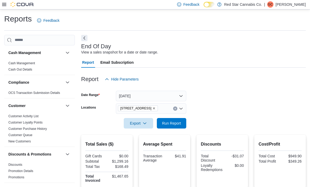
scroll to position [49, 0]
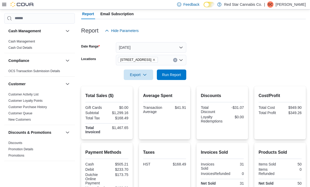
click at [176, 47] on button "[DATE]" at bounding box center [151, 47] width 70 height 10
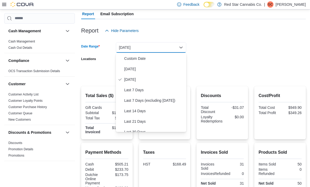
click at [140, 69] on span "[DATE]" at bounding box center [154, 69] width 60 height 6
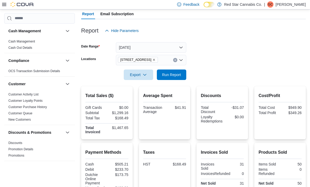
click at [222, 50] on form "Date Range [DATE] Locations [STREET_ADDRESS] Export Run Report" at bounding box center [193, 58] width 224 height 44
click at [170, 75] on span "Run Report" at bounding box center [171, 74] width 19 height 5
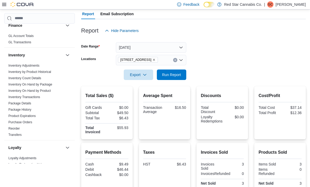
scroll to position [143, 0]
click at [48, 92] on link "Inventory On Hand by Product" at bounding box center [29, 91] width 42 height 4
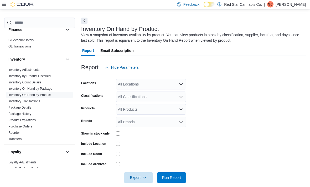
scroll to position [17, 0]
click at [178, 85] on div "All Locations" at bounding box center [151, 84] width 70 height 10
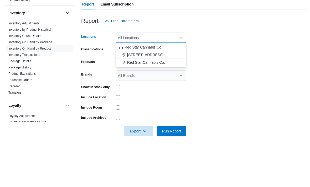
click at [150, 99] on span "[STREET_ADDRESS]" at bounding box center [145, 101] width 36 height 5
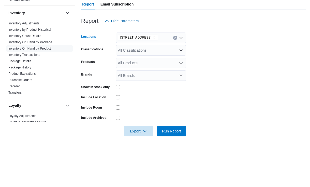
click at [230, 73] on form "Locations [STREET_ADDRESS] Selected. [STREET_ADDRESS] Press Backspace to delete…" at bounding box center [193, 128] width 224 height 110
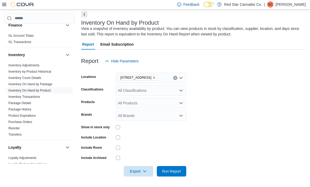
click at [112, 126] on div "Show in stock only" at bounding box center [97, 127] width 33 height 8
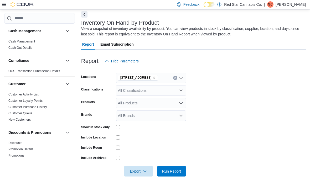
click at [3, 6] on icon at bounding box center [4, 4] width 4 height 4
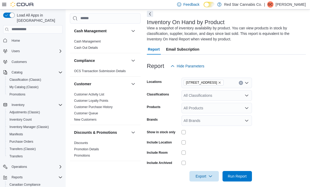
scroll to position [0, 0]
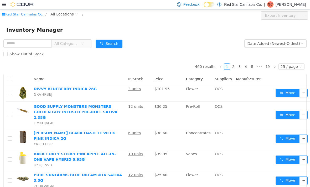
click at [68, 17] on span "All Locations" at bounding box center [61, 14] width 23 height 6
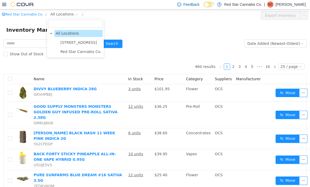
click at [81, 45] on span "[STREET_ADDRESS]" at bounding box center [81, 42] width 44 height 7
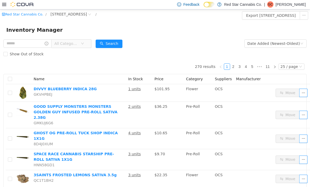
click at [140, 25] on div "Inventory Manager" at bounding box center [154, 29] width 297 height 8
click at [87, 47] on span "All Categories" at bounding box center [69, 43] width 36 height 8
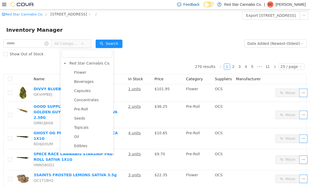
click at [83, 75] on span "Flower" at bounding box center [92, 72] width 39 height 7
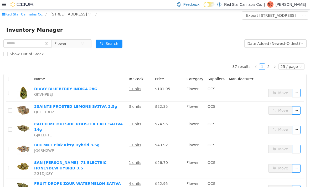
click at [122, 44] on button "Search" at bounding box center [109, 43] width 27 height 8
click at [122, 45] on button "Search" at bounding box center [109, 43] width 27 height 8
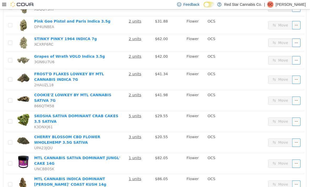
scroll to position [17, 0]
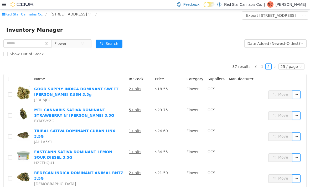
click at [148, 56] on div "Show Out of Stock" at bounding box center [154, 54] width 303 height 10
click at [87, 44] on span "Flower" at bounding box center [69, 43] width 36 height 8
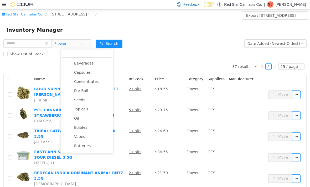
scroll to position [23, 0]
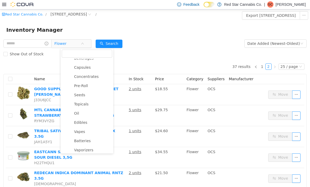
click at [90, 88] on span "Pre-Roll" at bounding box center [92, 85] width 39 height 7
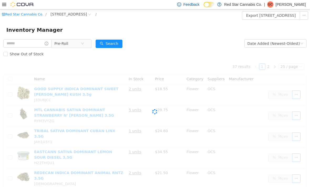
click at [155, 54] on div "Show Out of Stock" at bounding box center [154, 54] width 303 height 10
click at [122, 44] on button "Search" at bounding box center [109, 43] width 27 height 8
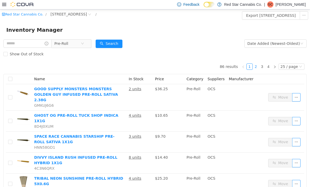
click at [259, 68] on link "2" at bounding box center [256, 67] width 6 height 6
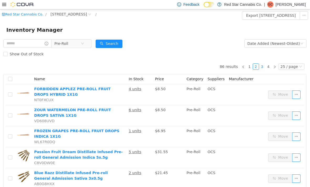
click at [265, 66] on link "3" at bounding box center [262, 67] width 6 height 6
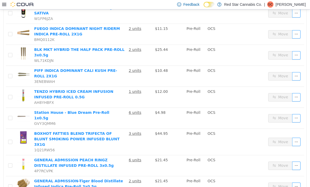
scroll to position [404, 0]
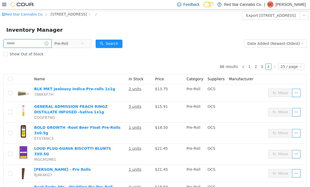
click at [51, 43] on input "text" at bounding box center [27, 43] width 48 height 8
click at [51, 44] on input "text" at bounding box center [27, 43] width 48 height 8
click at [51, 43] on input "text" at bounding box center [27, 43] width 48 height 8
click at [157, 40] on form "Pre-Roll Date Added (Newest-Oldest) Search Show Out of Stock" at bounding box center [154, 48] width 303 height 21
click at [51, 46] on input "text" at bounding box center [27, 43] width 48 height 8
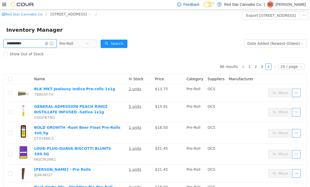
type input "**********"
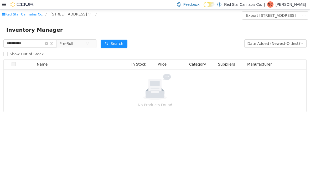
click at [127, 42] on button "Search" at bounding box center [114, 43] width 27 height 8
click at [92, 40] on span "Pre-Roll" at bounding box center [74, 43] width 36 height 8
click at [149, 47] on form "**********" at bounding box center [154, 48] width 303 height 21
click at [56, 41] on input "**********" at bounding box center [29, 43] width 53 height 8
click at [48, 44] on icon "icon: close-circle" at bounding box center [46, 43] width 3 height 3
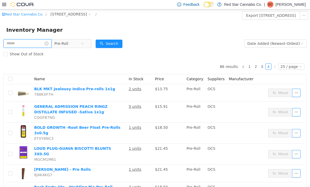
click at [44, 43] on input "text" at bounding box center [27, 43] width 48 height 8
type input "*******"
click at [127, 45] on button "Search" at bounding box center [114, 43] width 27 height 8
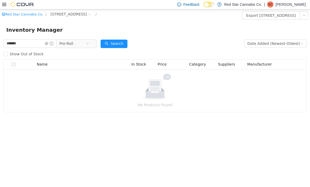
click at [89, 45] on icon "icon: close-circle" at bounding box center [87, 43] width 3 height 3
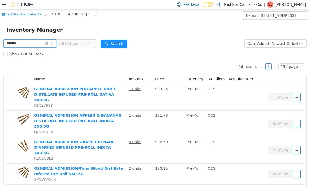
click at [56, 41] on input "*******" at bounding box center [29, 43] width 53 height 8
click at [56, 47] on input "*******" at bounding box center [29, 43] width 53 height 8
click at [56, 41] on input "*******" at bounding box center [29, 43] width 53 height 8
click at [48, 44] on icon "icon: close-circle" at bounding box center [46, 43] width 3 height 3
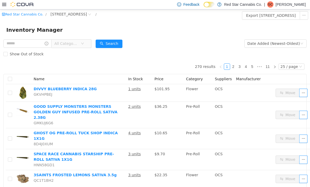
click at [84, 44] on icon "icon: down" at bounding box center [82, 43] width 3 height 3
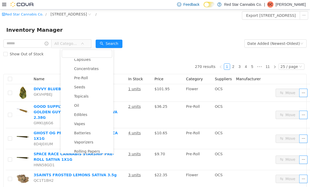
scroll to position [31, 0]
click at [86, 81] on span "Pre-Roll" at bounding box center [92, 77] width 39 height 7
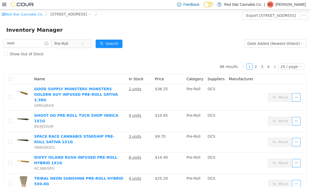
click at [122, 47] on button "Search" at bounding box center [109, 43] width 27 height 8
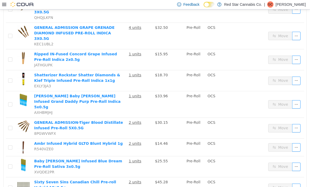
scroll to position [404, 0]
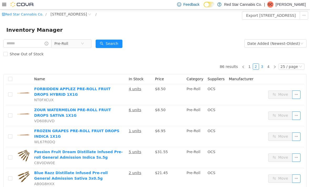
click at [264, 65] on link "3" at bounding box center [262, 67] width 6 height 6
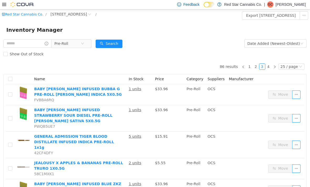
click at [84, 45] on icon "icon: close-circle" at bounding box center [82, 43] width 3 height 3
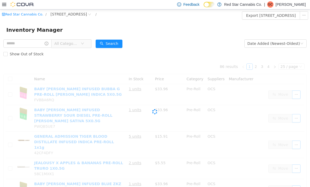
click at [87, 44] on span "All Categories" at bounding box center [69, 43] width 36 height 8
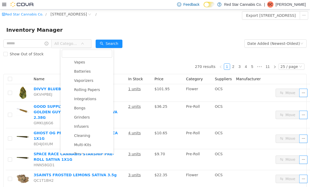
scroll to position [93, 0]
click at [84, 62] on span "Vapes" at bounding box center [79, 62] width 11 height 4
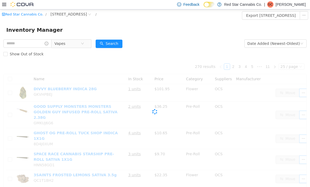
click at [122, 46] on button "Search" at bounding box center [109, 43] width 27 height 8
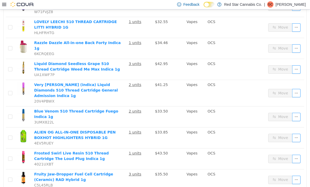
scroll to position [414, 0]
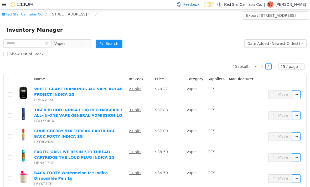
click at [87, 44] on span "Vapes" at bounding box center [69, 43] width 36 height 8
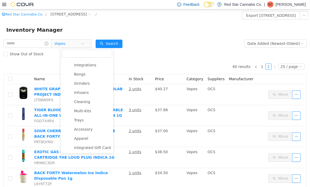
scroll to position [127, 0]
click at [153, 45] on form "Vapes Date Added (Newest-Oldest) Search Show Out of Stock" at bounding box center [154, 48] width 303 height 21
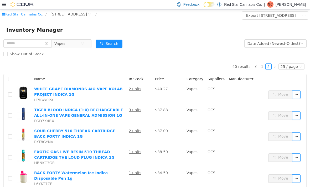
click at [84, 44] on icon "icon: close-circle" at bounding box center [82, 43] width 3 height 3
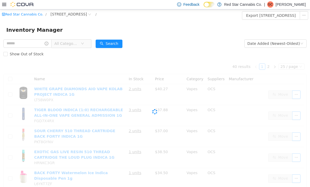
click at [84, 44] on icon "icon: down" at bounding box center [82, 43] width 3 height 3
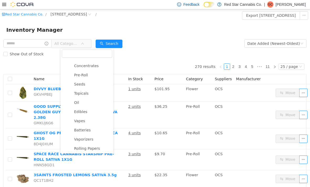
scroll to position [35, 0]
click at [87, 113] on span "Edibles" at bounding box center [92, 111] width 39 height 7
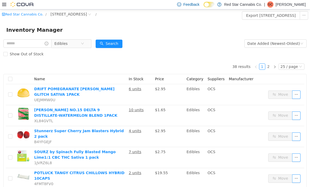
click at [122, 46] on button "Search" at bounding box center [109, 43] width 27 height 8
click at [84, 45] on icon "icon: close-circle" at bounding box center [82, 43] width 3 height 3
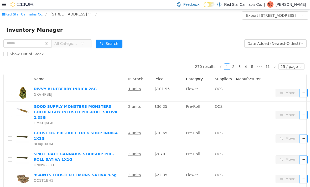
click at [87, 47] on span "All Categories" at bounding box center [69, 43] width 36 height 8
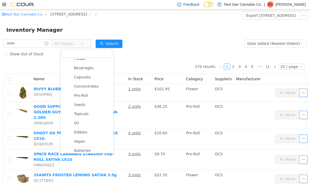
scroll to position [7, 0]
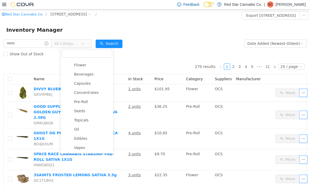
click at [84, 83] on span "Capsules" at bounding box center [82, 83] width 17 height 4
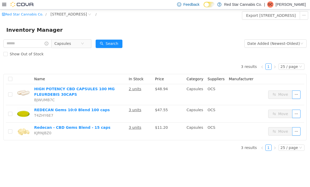
click at [157, 39] on form "Capsules Date Added (Newest-Oldest) Search Show Out of Stock" at bounding box center [154, 48] width 303 height 21
click at [84, 43] on icon "icon: close-circle" at bounding box center [82, 43] width 3 height 3
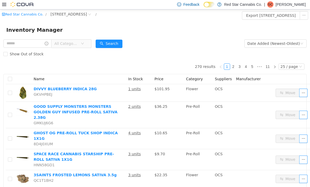
click at [87, 47] on span "All Categories" at bounding box center [69, 43] width 36 height 8
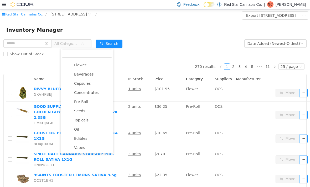
click at [85, 122] on span "Topicals" at bounding box center [81, 120] width 14 height 4
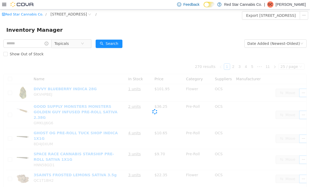
click at [121, 42] on button "Search" at bounding box center [109, 43] width 27 height 8
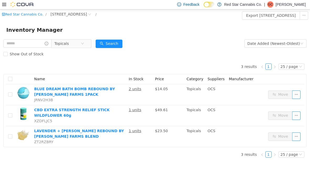
click at [81, 46] on span "Topicals" at bounding box center [67, 43] width 26 height 8
click at [170, 39] on form "Topicals Date Added (Newest-Oldest) Search Show Out of Stock" at bounding box center [154, 48] width 303 height 21
click at [91, 45] on span "Topicals" at bounding box center [71, 43] width 40 height 9
click at [81, 43] on span "Topicals" at bounding box center [67, 43] width 26 height 8
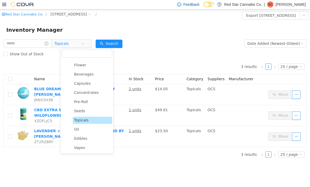
click at [78, 130] on span "Oil" at bounding box center [76, 129] width 5 height 4
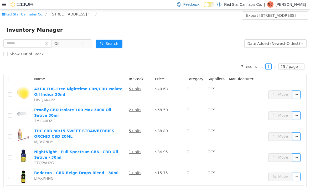
click at [122, 41] on button "Search" at bounding box center [109, 43] width 27 height 8
click at [84, 45] on icon "icon: down" at bounding box center [82, 44] width 3 height 4
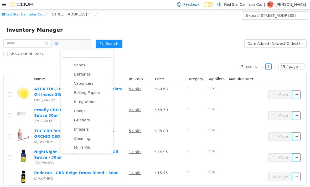
scroll to position [89, 0]
click at [85, 67] on span "Vapes" at bounding box center [92, 65] width 39 height 7
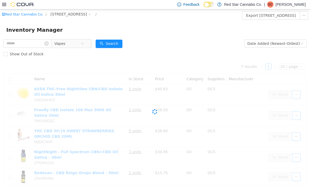
click at [122, 46] on button "Search" at bounding box center [109, 43] width 27 height 8
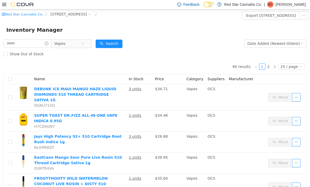
scroll to position [0, 0]
click at [51, 43] on input "text" at bounding box center [27, 43] width 48 height 8
click at [48, 45] on icon "icon: info-circle" at bounding box center [47, 43] width 4 height 4
click at [87, 46] on span "Vapes" at bounding box center [69, 43] width 36 height 8
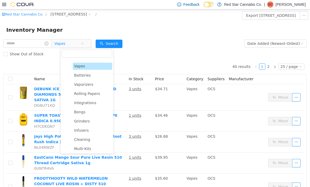
click at [84, 44] on icon "icon: close-circle" at bounding box center [82, 43] width 3 height 3
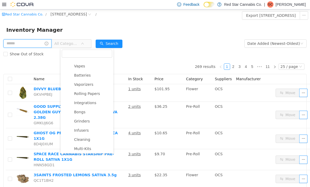
click at [38, 43] on input "text" at bounding box center [27, 43] width 48 height 8
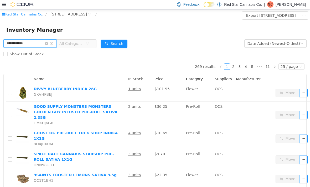
type input "**********"
click at [131, 37] on div "Inventory Manager" at bounding box center [155, 29] width 310 height 17
click at [127, 45] on button "Search" at bounding box center [114, 43] width 27 height 8
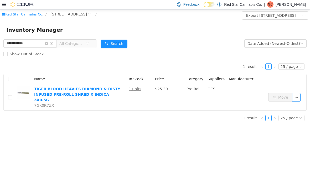
click at [88, 16] on icon "icon: down" at bounding box center [89, 15] width 3 height 4
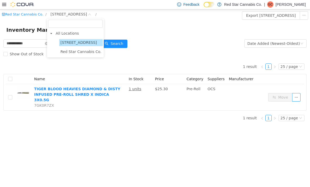
click at [76, 54] on span "Red Star Cannabis Co." at bounding box center [80, 51] width 41 height 4
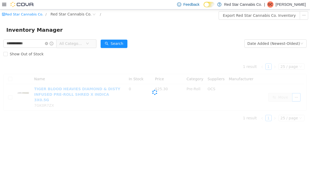
click at [133, 25] on div "Inventory Manager" at bounding box center [155, 29] width 310 height 17
click at [127, 43] on button "Search" at bounding box center [114, 43] width 27 height 8
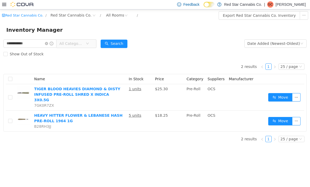
click at [85, 13] on span "Red Star Cannabis Co." at bounding box center [70, 15] width 41 height 6
click at [77, 44] on span "[STREET_ADDRESS]" at bounding box center [78, 43] width 36 height 4
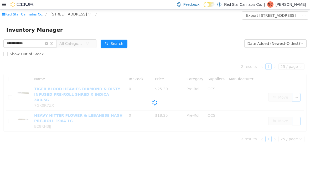
click at [127, 47] on button "Search" at bounding box center [114, 43] width 27 height 8
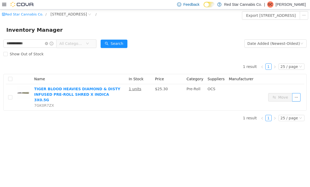
click at [126, 44] on button "Search" at bounding box center [114, 43] width 27 height 8
click at [75, 11] on span "[STREET_ADDRESS]" at bounding box center [68, 14] width 36 height 6
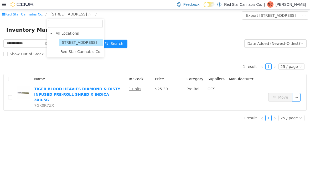
click at [87, 52] on span "Red Star Cannabis Co." at bounding box center [80, 51] width 41 height 4
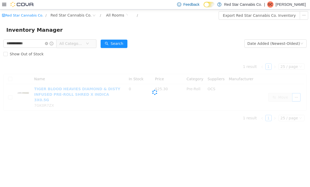
click at [159, 31] on div "Inventory Manager" at bounding box center [154, 29] width 297 height 8
click at [56, 41] on input "**********" at bounding box center [29, 43] width 53 height 8
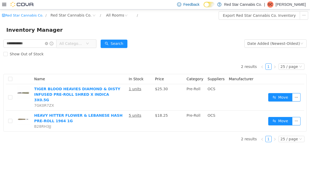
click at [60, 56] on div "Show Out of Stock" at bounding box center [154, 54] width 303 height 10
